Goal: Task Accomplishment & Management: Complete application form

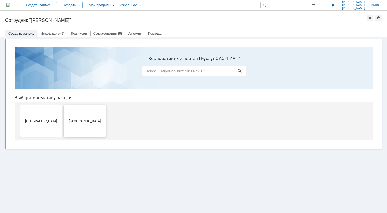
click at [82, 117] on button "[GEOGRAPHIC_DATA]" at bounding box center [85, 121] width 42 height 31
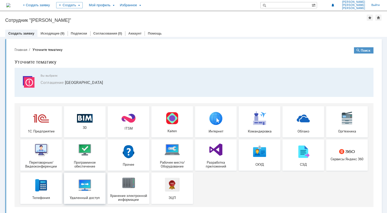
click at [88, 182] on img at bounding box center [85, 185] width 16 height 16
click at [54, 30] on div "Исходящие (9)" at bounding box center [52, 34] width 30 height 8
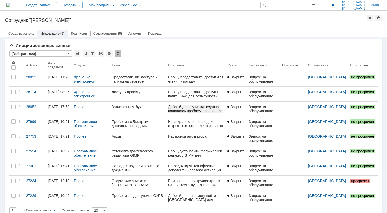
click at [21, 34] on link "Создать заявку" at bounding box center [21, 33] width 26 height 4
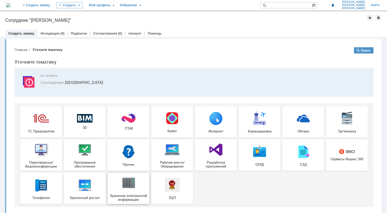
click at [126, 183] on img at bounding box center [129, 183] width 16 height 16
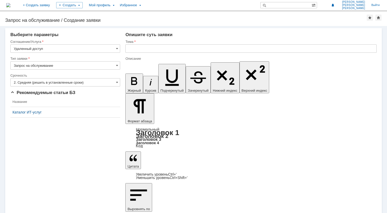
click at [55, 65] on input "Запрос на обслуживание" at bounding box center [65, 65] width 110 height 8
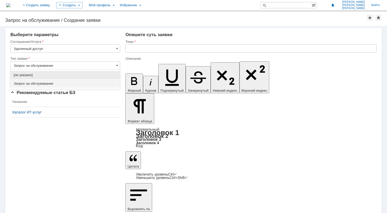
click at [55, 65] on input "Запрос на обслуживание" at bounding box center [65, 65] width 110 height 8
click at [58, 58] on div "Тип заявки" at bounding box center [64, 58] width 109 height 3
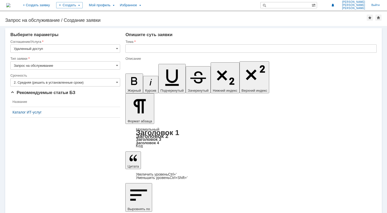
type input "Запрос на обслуживание"
click at [54, 49] on input "Удаленный доступ" at bounding box center [65, 49] width 110 height 8
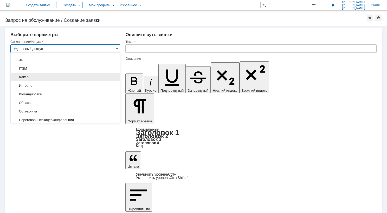
scroll to position [26, 0]
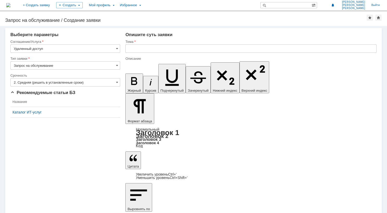
click at [98, 35] on div "Выберите параметры" at bounding box center [65, 34] width 110 height 5
type input "Удаленный доступ"
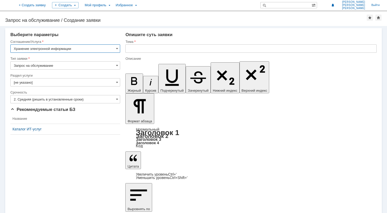
click at [81, 64] on input "Запрос на обслуживание" at bounding box center [65, 65] width 110 height 8
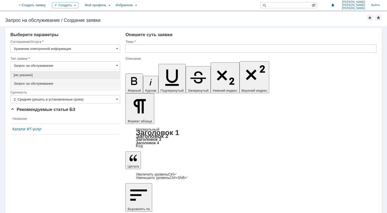
click at [81, 64] on input "Запрос на обслуживание" at bounding box center [65, 65] width 110 height 8
click at [104, 34] on div "Выберите параметры" at bounding box center [65, 34] width 110 height 5
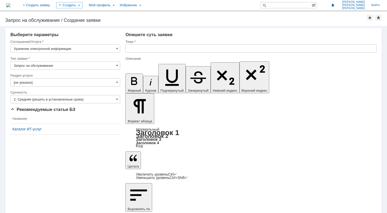
click at [60, 77] on div "Раздел услуги" at bounding box center [65, 75] width 110 height 5
type input "Запрос на обслуживание"
click at [59, 81] on input "[не указано]" at bounding box center [65, 82] width 110 height 8
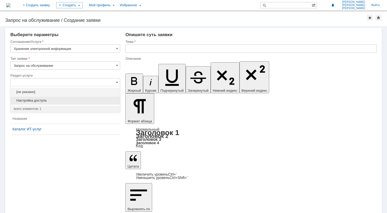
click at [49, 97] on div "Настройка доступа" at bounding box center [65, 101] width 109 height 8
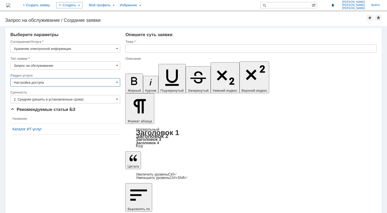
type input "Настройка доступа"
click at [138, 49] on input "text" at bounding box center [250, 49] width 251 height 8
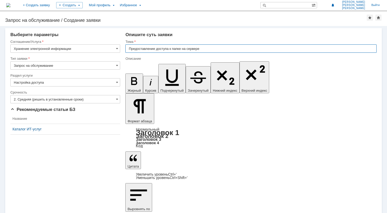
type input "Предоставление доступа к папке на сервере"
